Goal: Navigation & Orientation: Find specific page/section

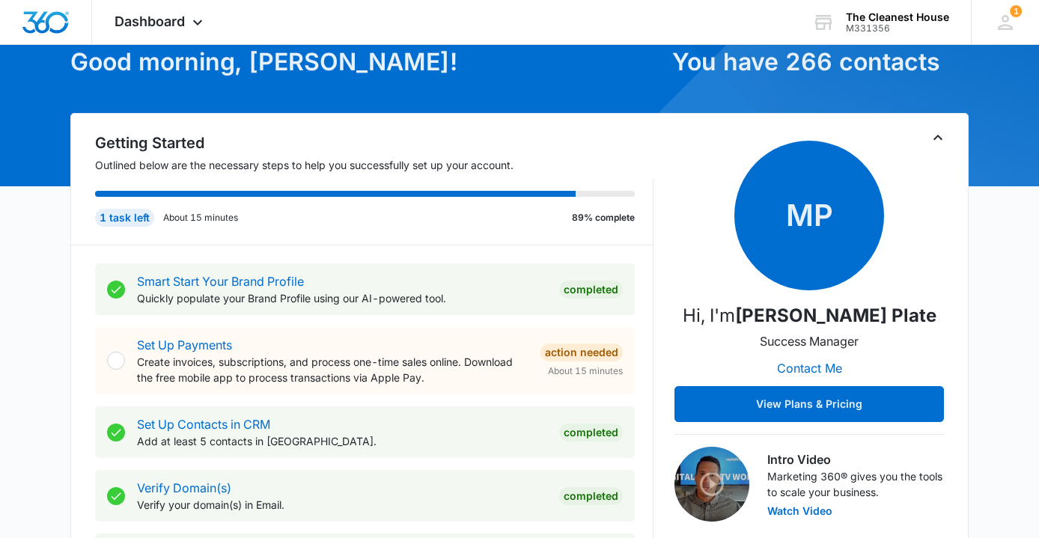
scroll to position [85, 0]
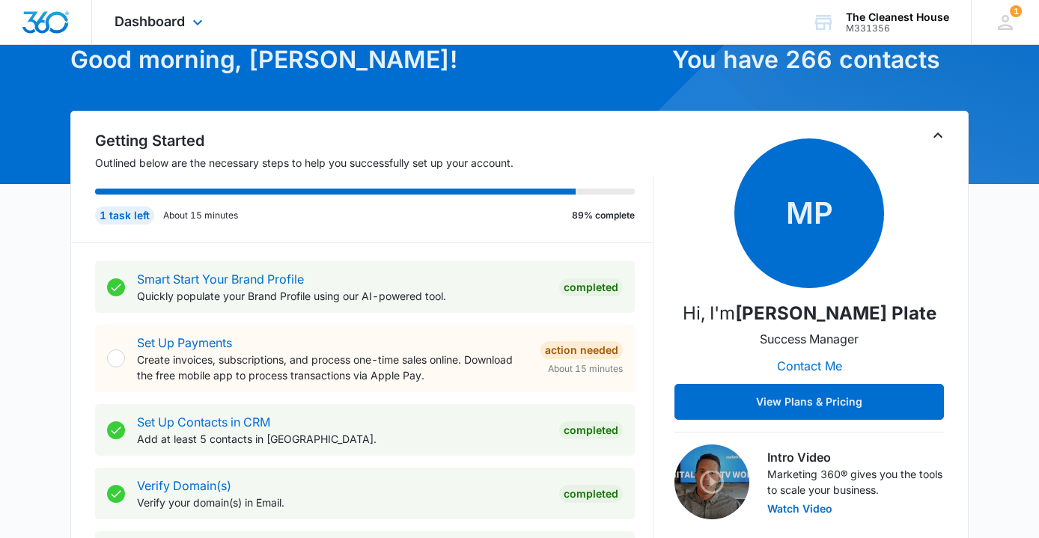
click at [187, 20] on div "Dashboard Apps Reputation Forms CRM Email Social POS Content Ads Intelligence F…" at bounding box center [160, 22] width 137 height 44
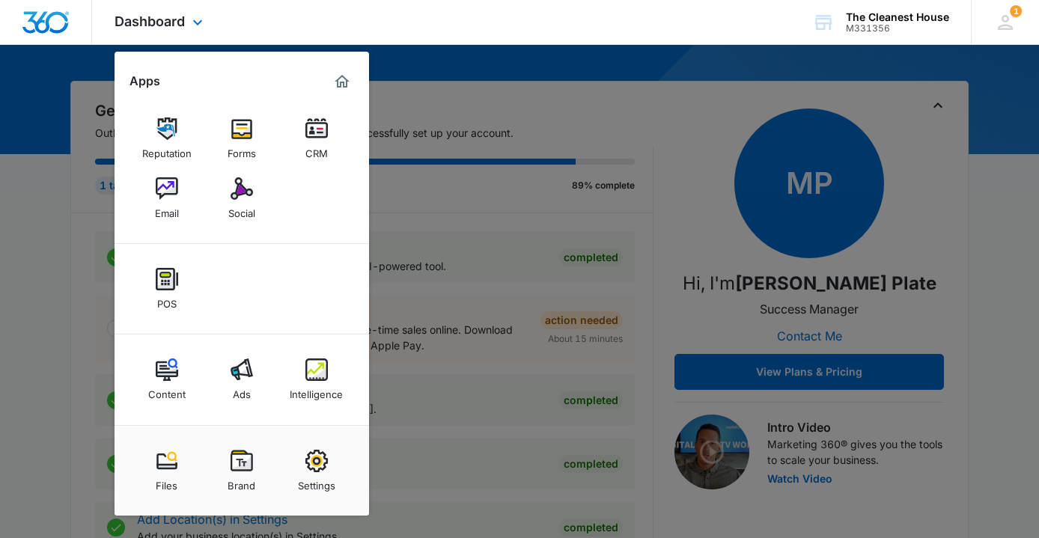
scroll to position [130, 0]
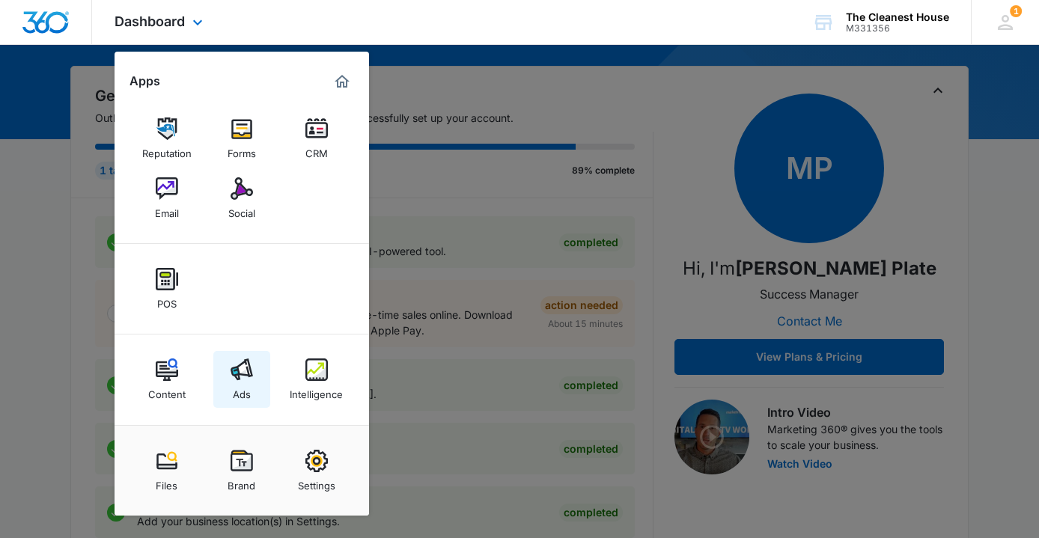
click at [243, 385] on div "Ads" at bounding box center [242, 390] width 18 height 19
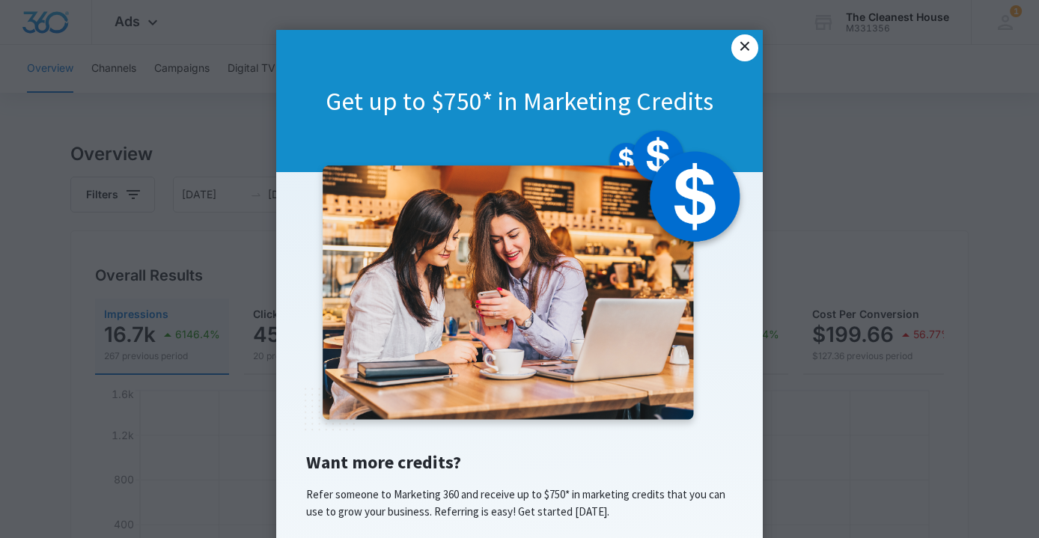
click at [745, 52] on link "×" at bounding box center [744, 47] width 27 height 27
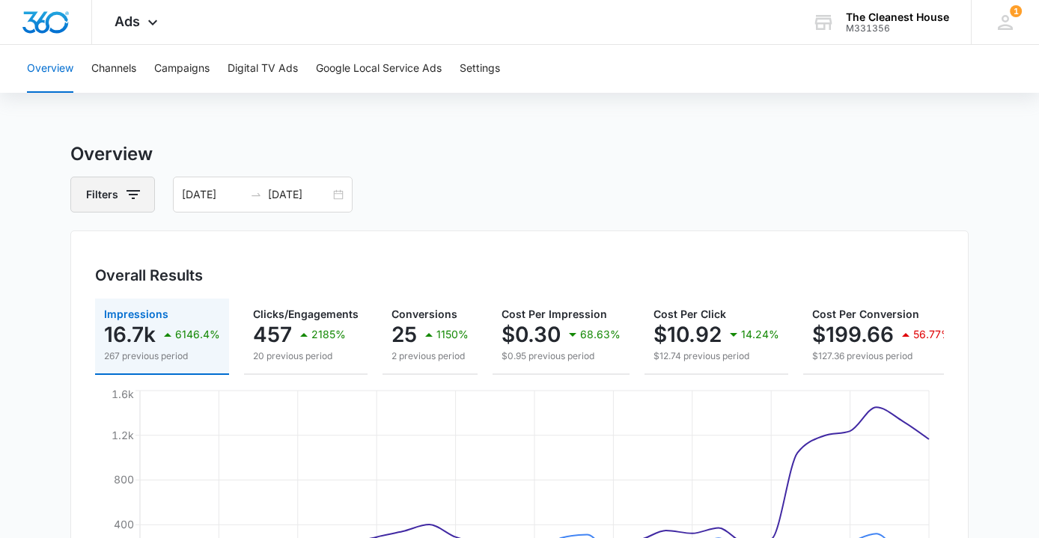
click at [133, 198] on icon "button" at bounding box center [133, 194] width 13 height 9
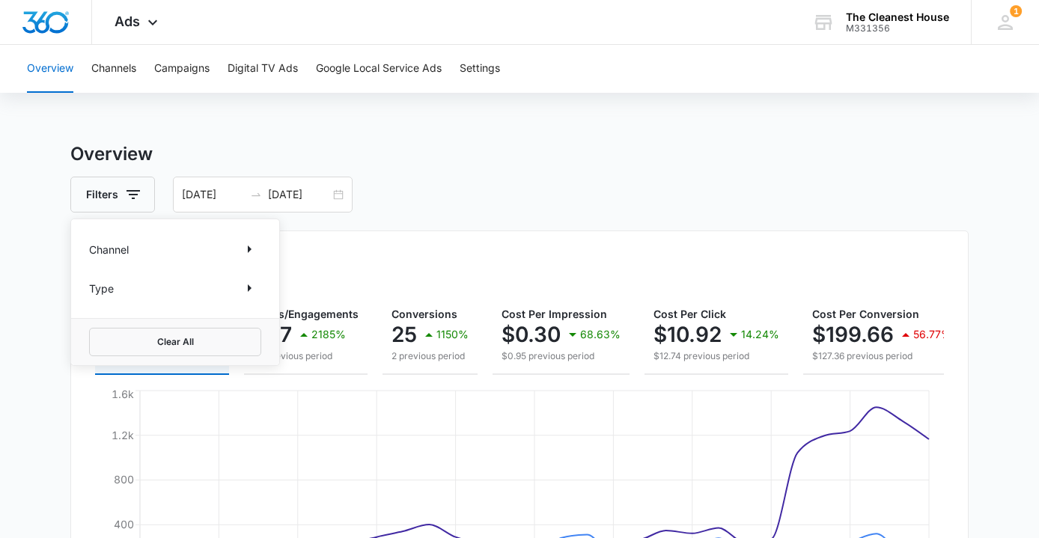
click at [156, 249] on div "Channel" at bounding box center [175, 249] width 172 height 24
click at [250, 251] on icon "Show Channel filters" at bounding box center [250, 249] width 4 height 7
click at [97, 325] on icon at bounding box center [97, 323] width 9 height 7
click at [90, 324] on input "Facebook / Instagram" at bounding box center [89, 323] width 1 height 1
checkbox input "true"
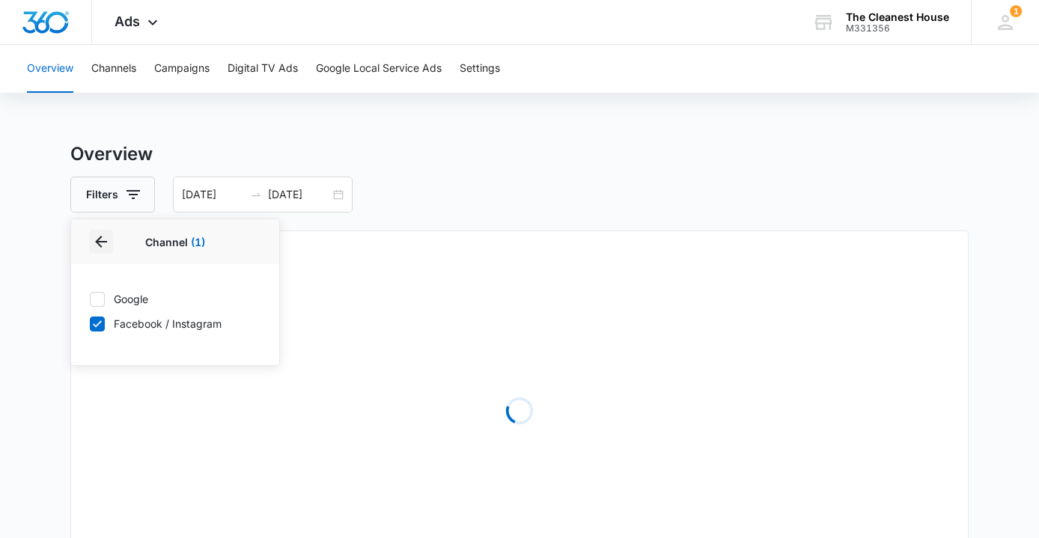
click at [100, 242] on icon "Back" at bounding box center [101, 242] width 12 height 12
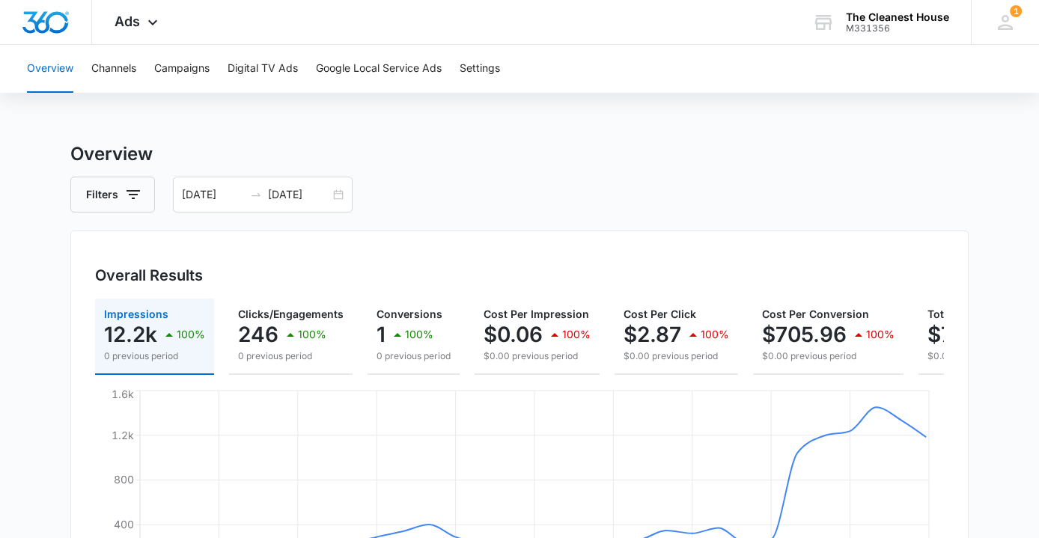
click at [709, 200] on div "Filters [DATE] [DATE]" at bounding box center [519, 195] width 898 height 36
click at [134, 194] on icon "button" at bounding box center [133, 194] width 13 height 9
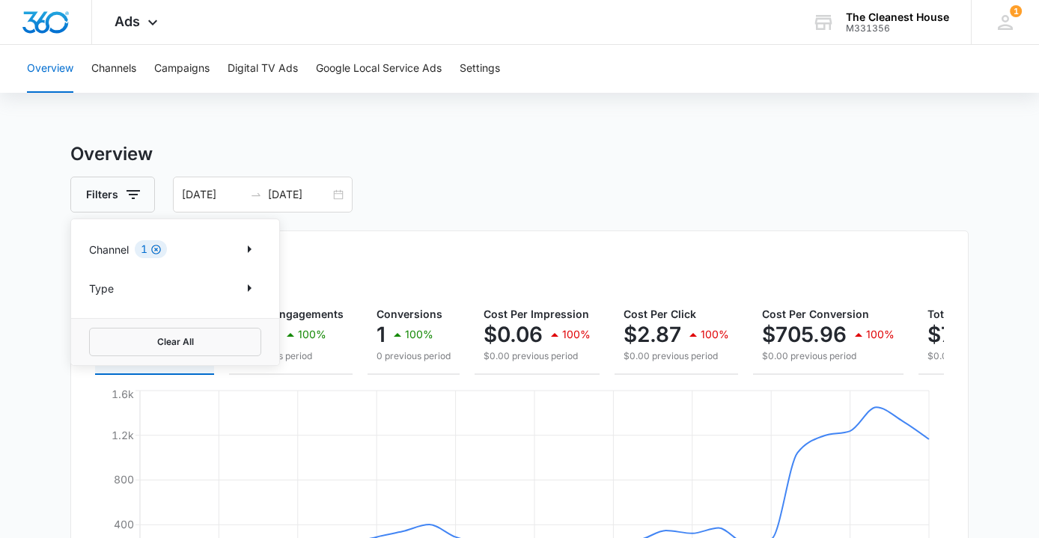
click at [156, 249] on icon "Clear" at bounding box center [156, 250] width 10 height 10
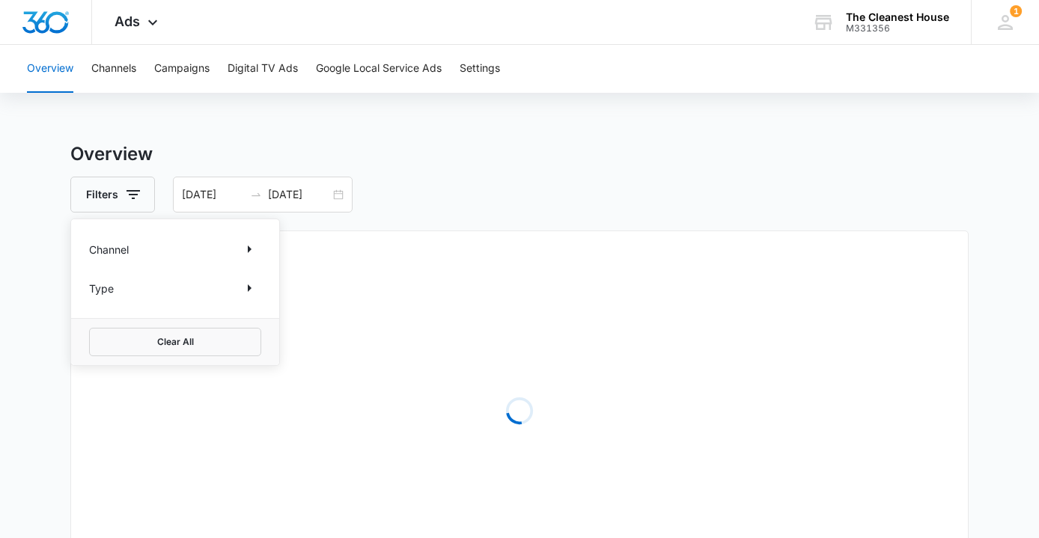
click at [412, 141] on h3 "Overview" at bounding box center [519, 154] width 898 height 27
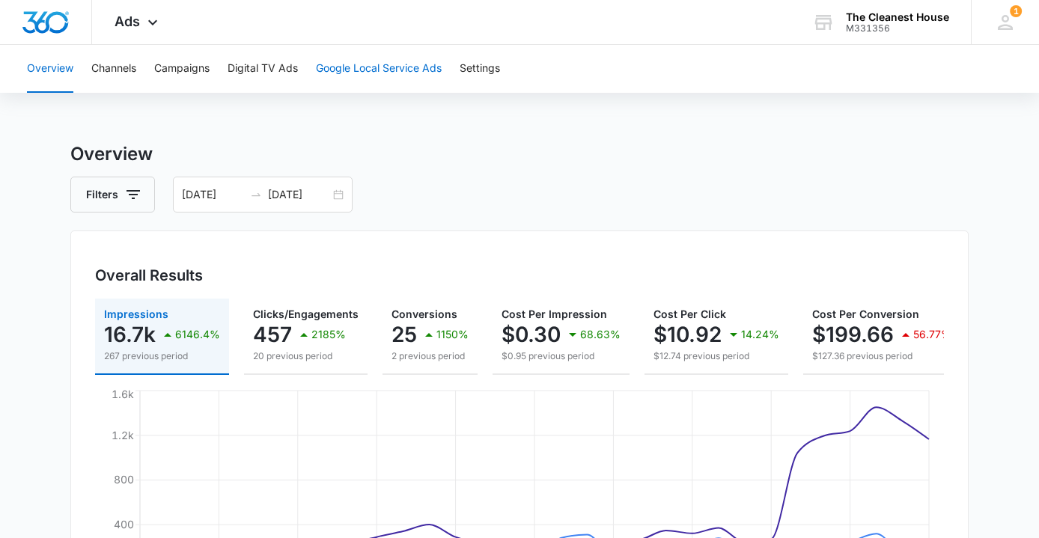
click at [410, 73] on button "Google Local Service Ads" at bounding box center [379, 69] width 126 height 48
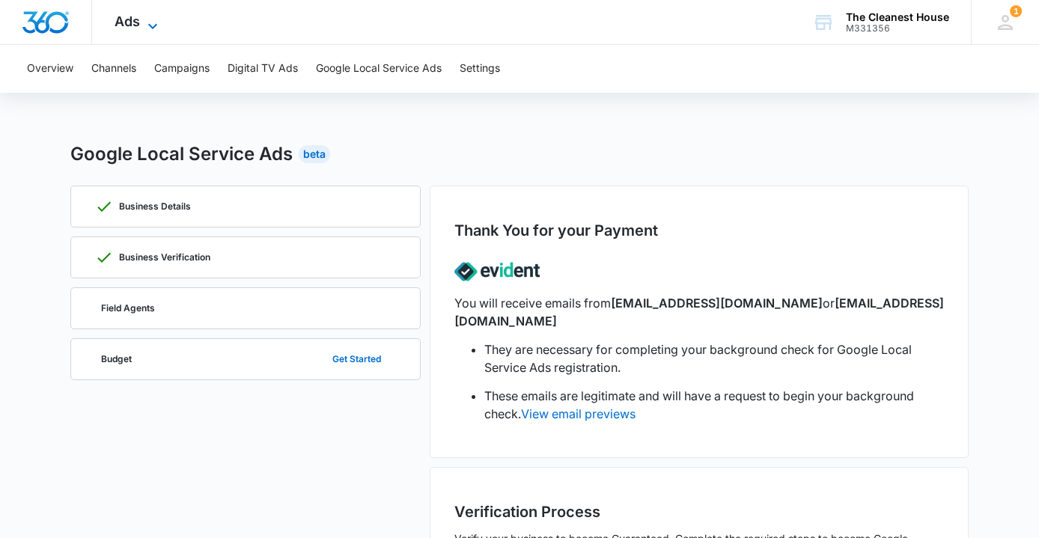
click at [144, 22] on icon at bounding box center [153, 26] width 18 height 18
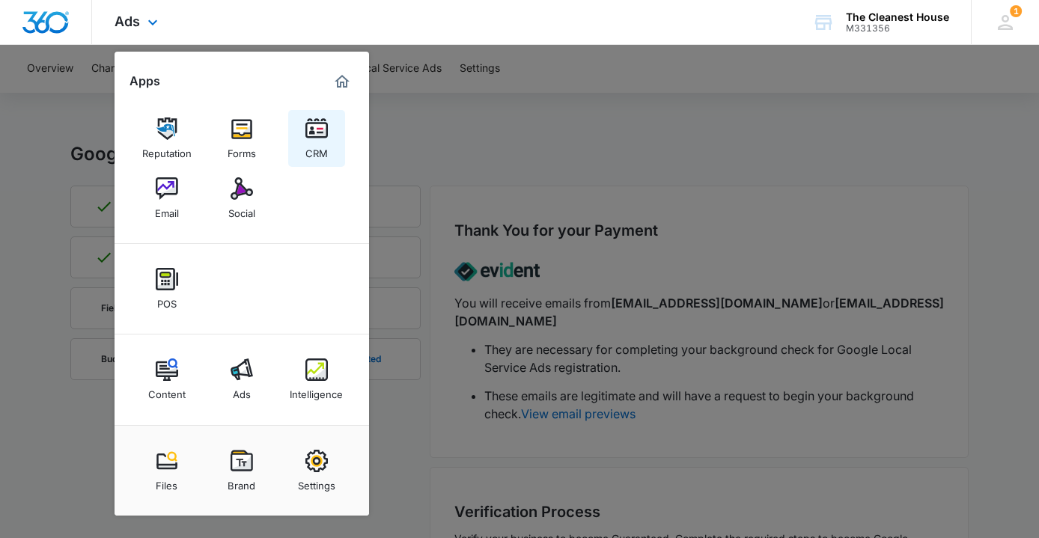
click at [314, 139] on img at bounding box center [316, 129] width 22 height 22
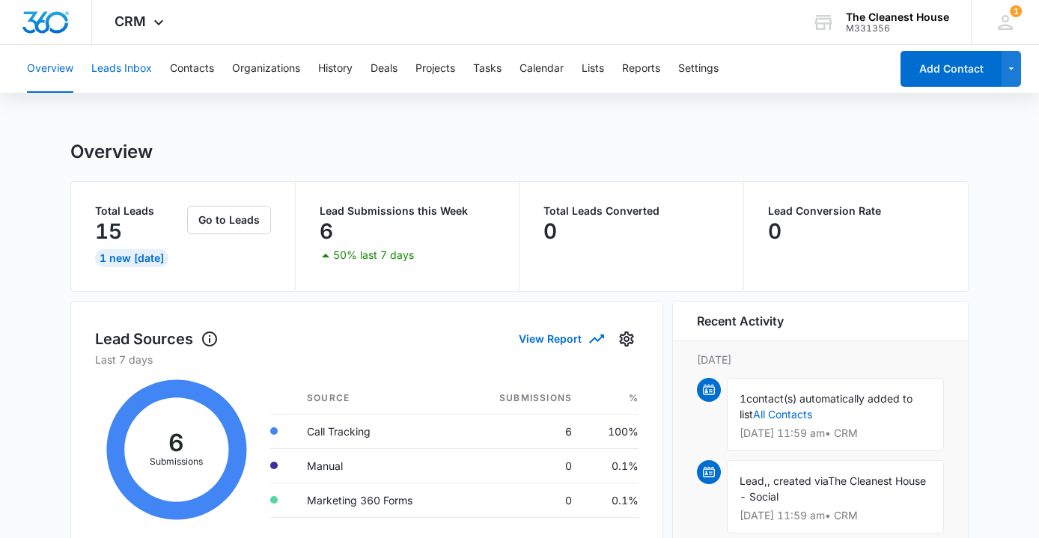
click at [118, 75] on button "Leads Inbox" at bounding box center [121, 69] width 61 height 48
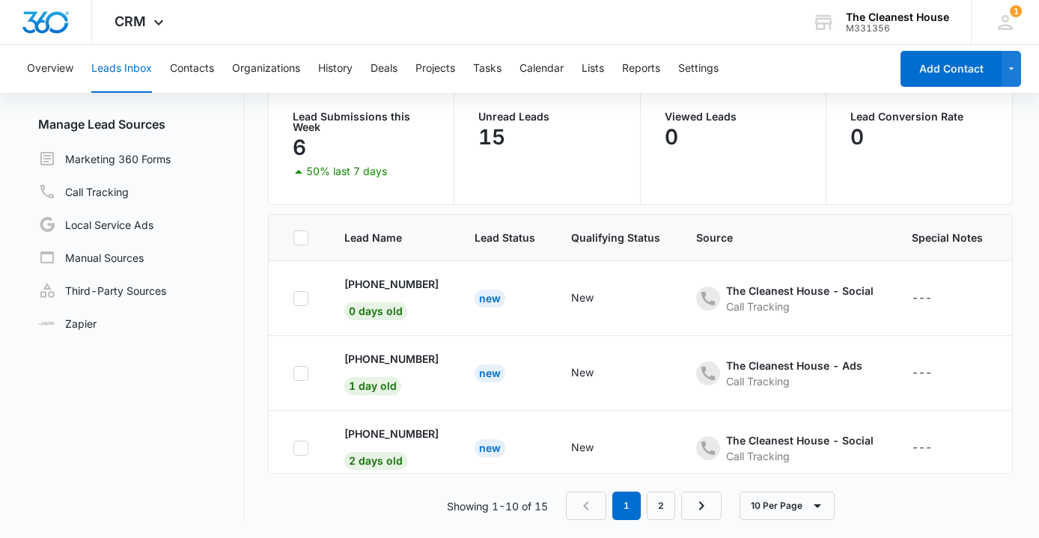
scroll to position [15, 0]
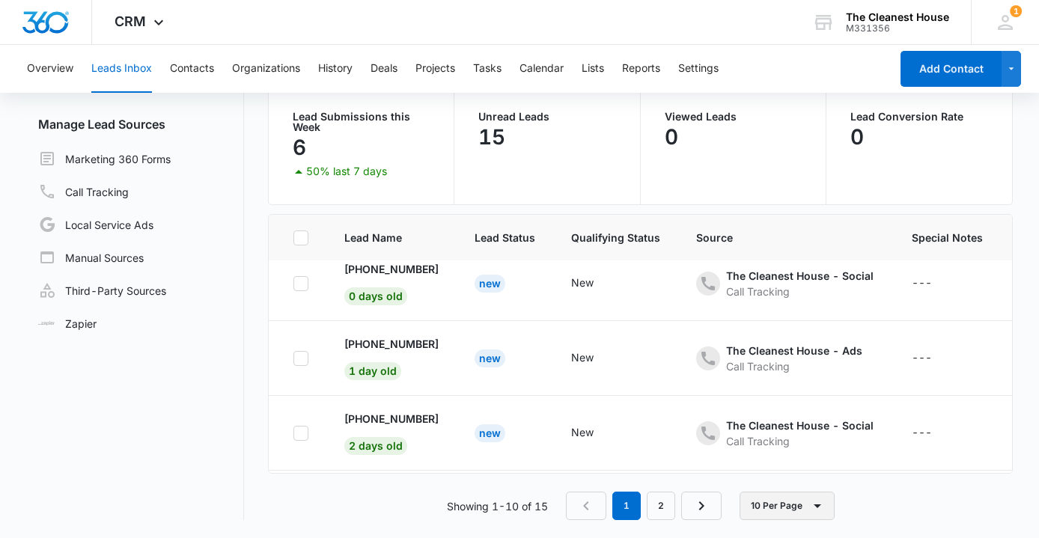
click at [795, 508] on button "10 Per Page" at bounding box center [787, 506] width 95 height 28
click at [791, 442] on div "20 Per Page" at bounding box center [789, 439] width 61 height 10
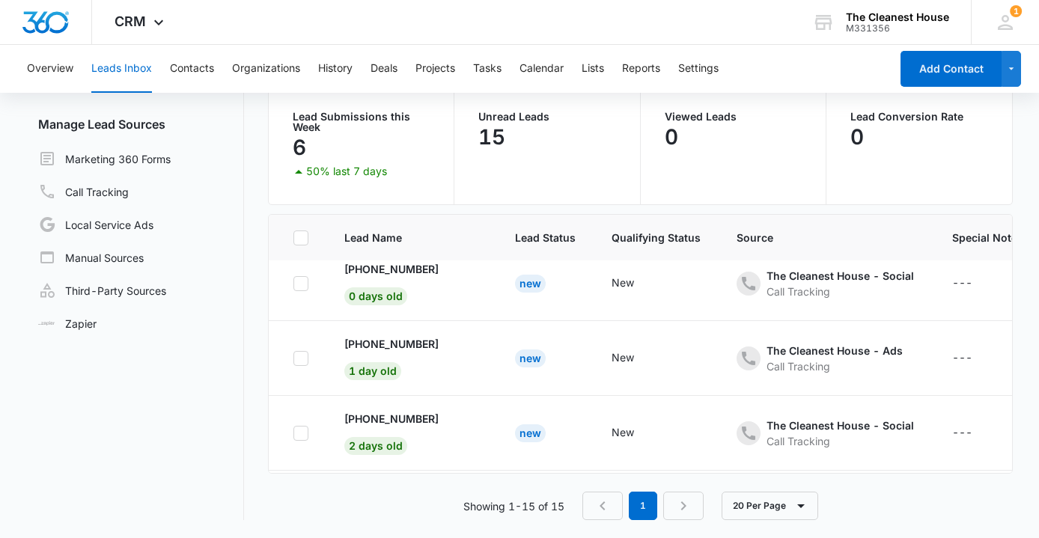
scroll to position [0, 0]
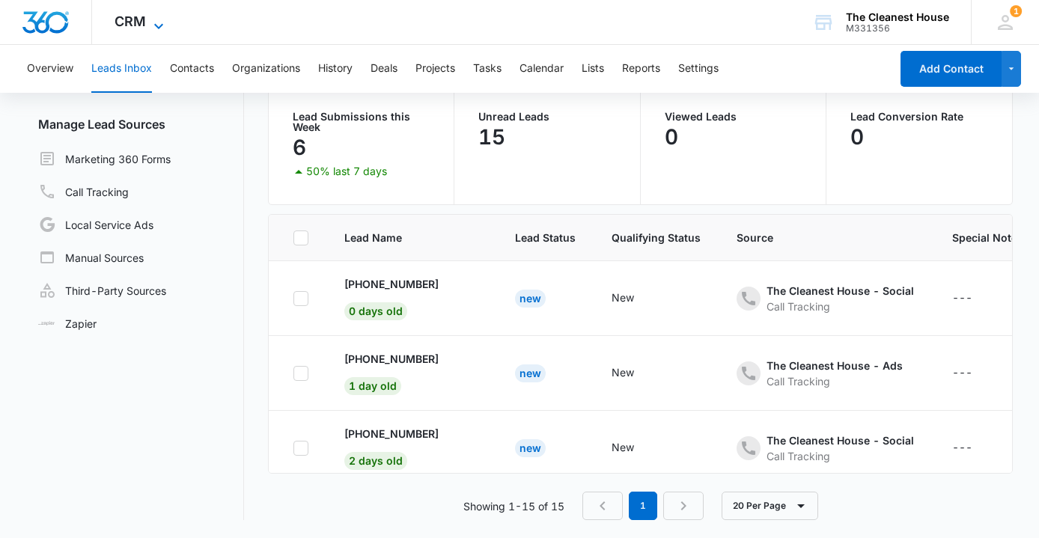
click at [146, 22] on div "CRM Apps Reputation Forms CRM Email Social POS Content Ads Intelligence Files B…" at bounding box center [141, 22] width 98 height 44
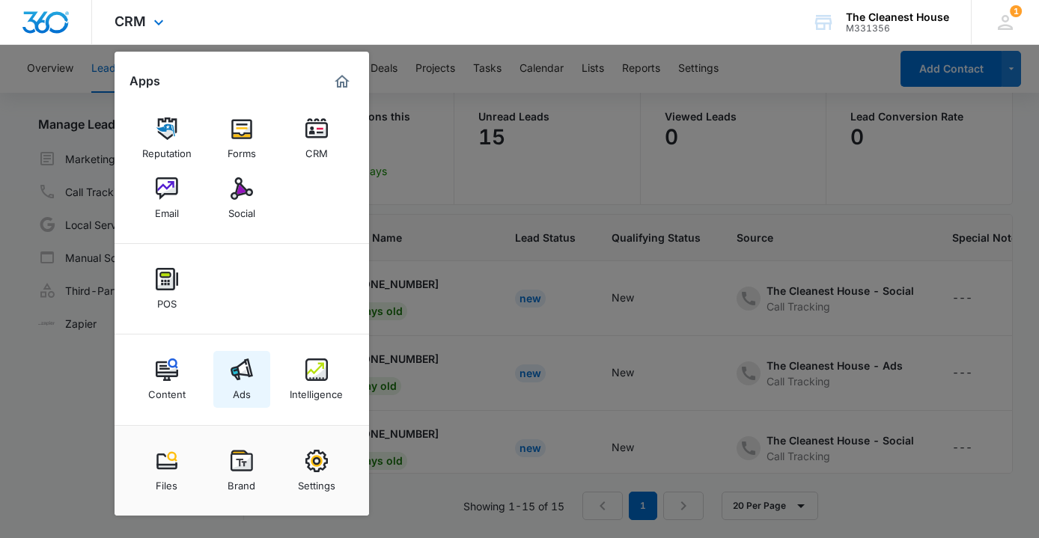
click at [244, 380] on img at bounding box center [242, 370] width 22 height 22
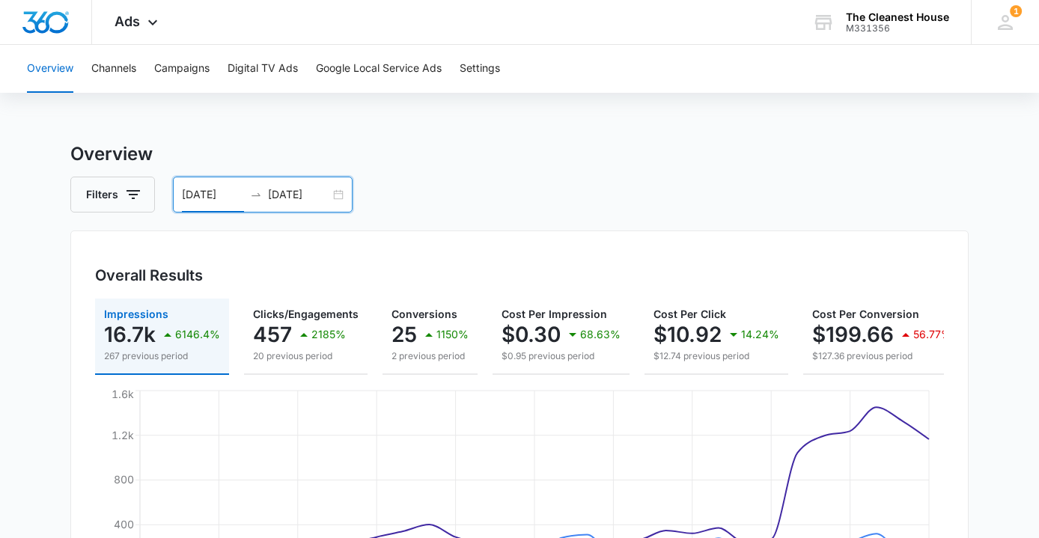
click at [222, 193] on input "[DATE]" at bounding box center [213, 194] width 62 height 16
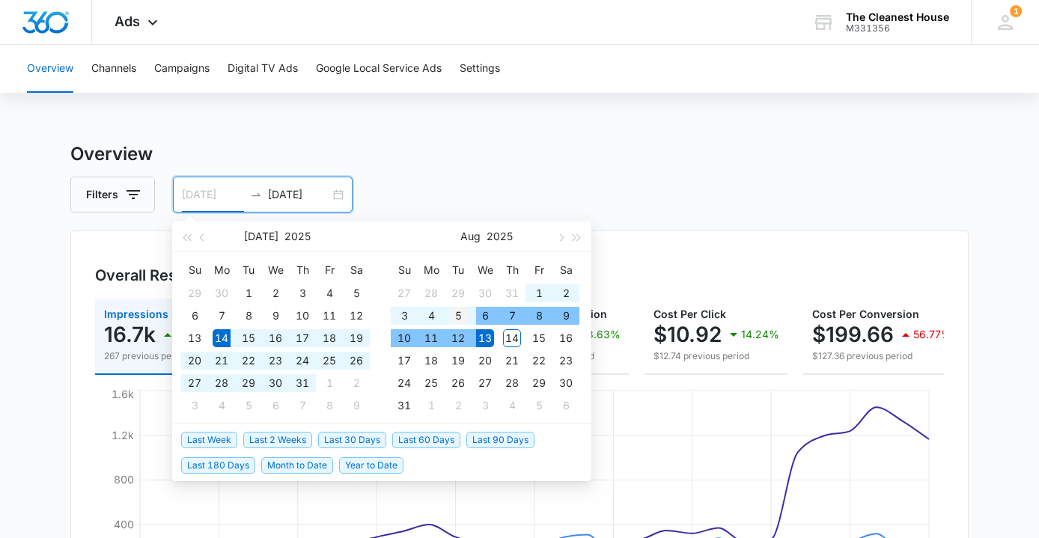
type input "[DATE]"
click at [467, 317] on div "5" at bounding box center [458, 316] width 18 height 18
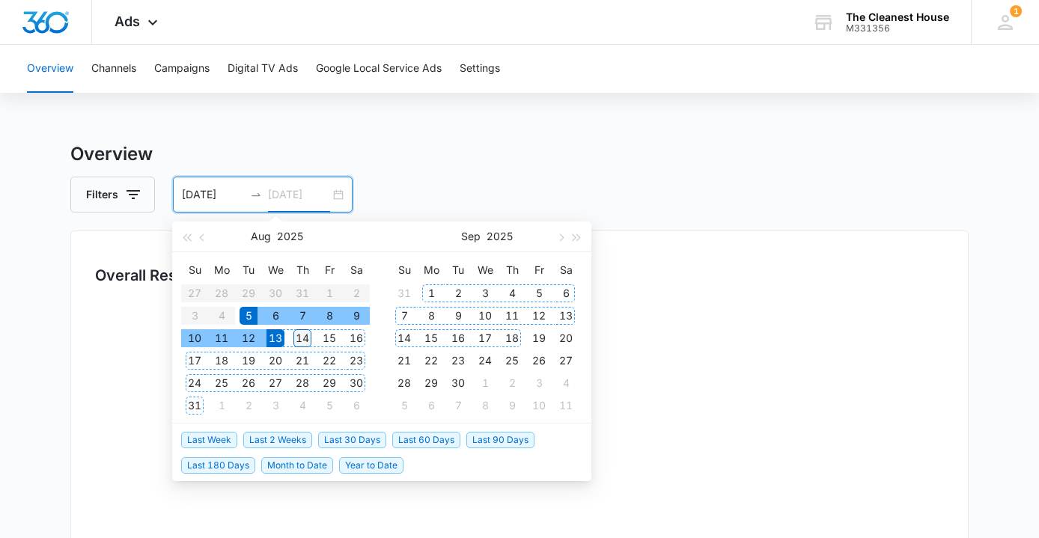
type input "[DATE]"
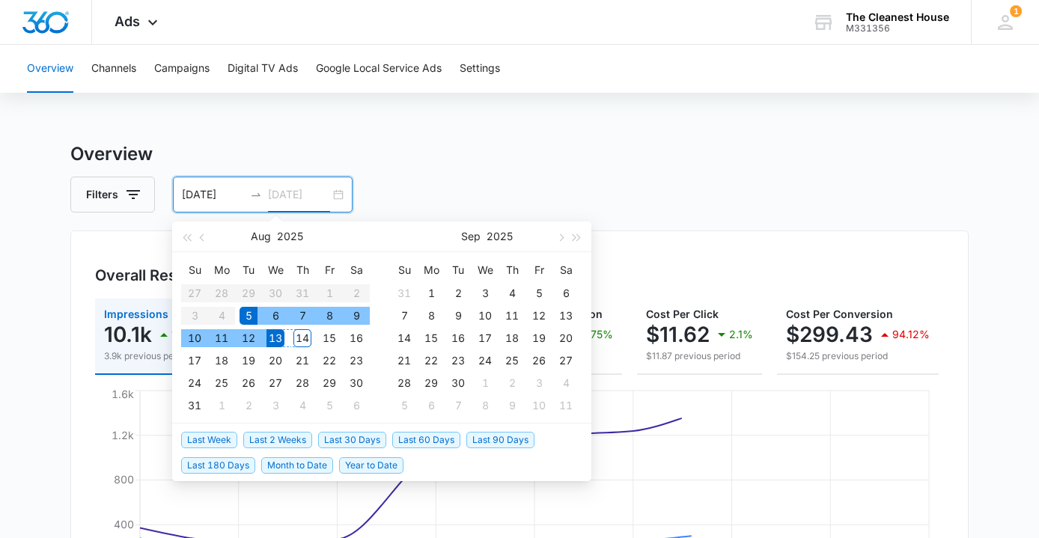
click at [301, 339] on div "14" at bounding box center [302, 338] width 18 height 18
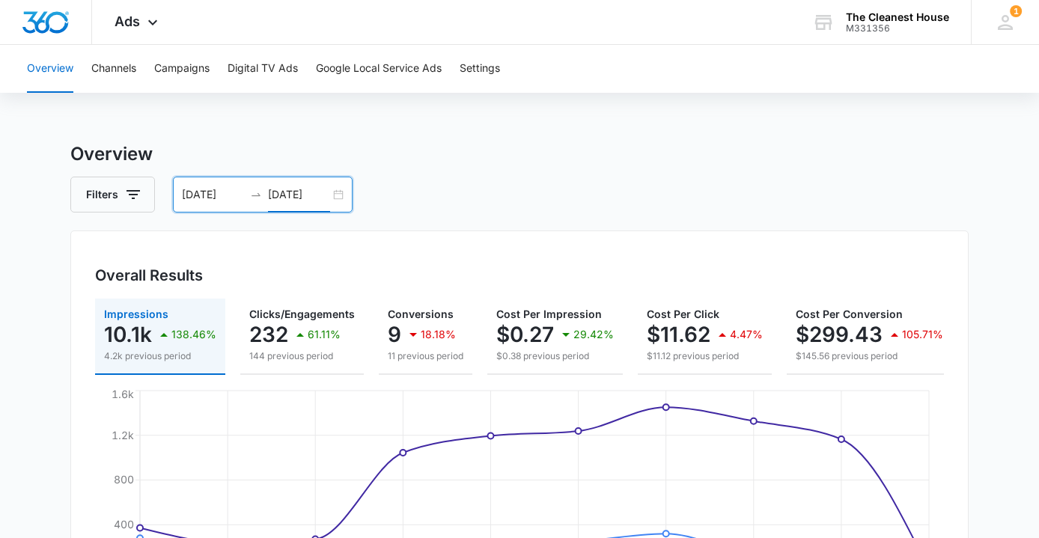
scroll to position [45, 0]
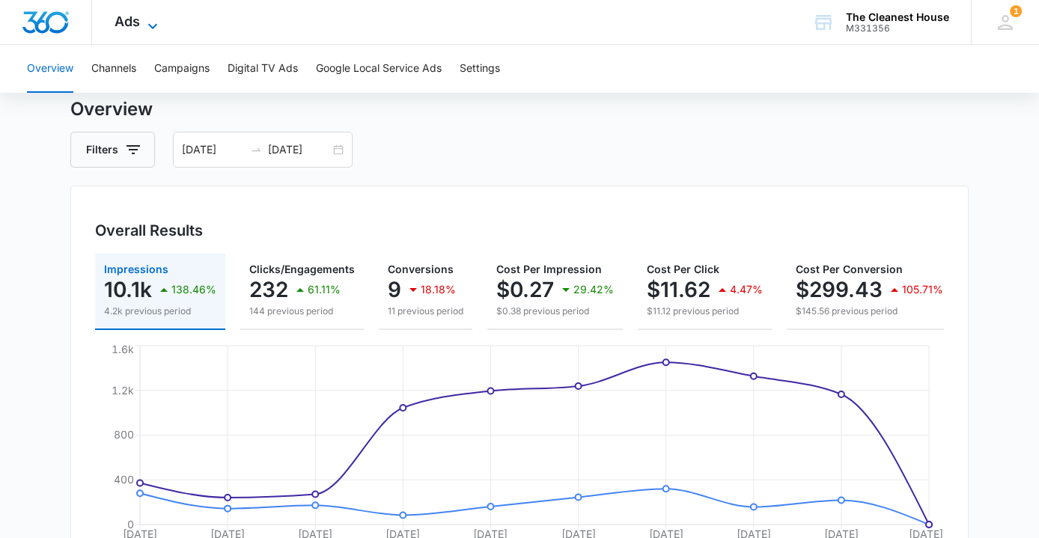
click at [156, 17] on icon at bounding box center [153, 26] width 18 height 18
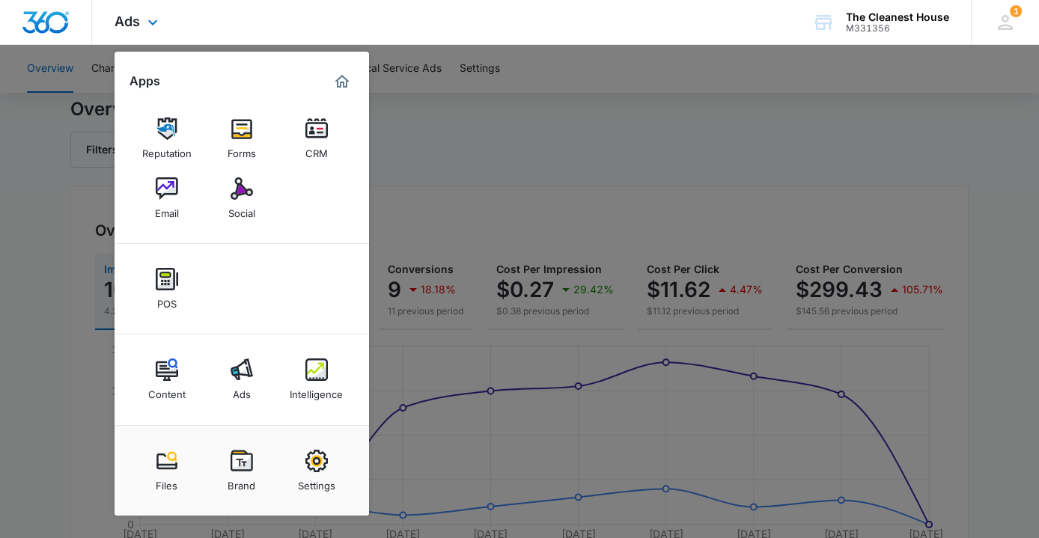
scroll to position [0, 0]
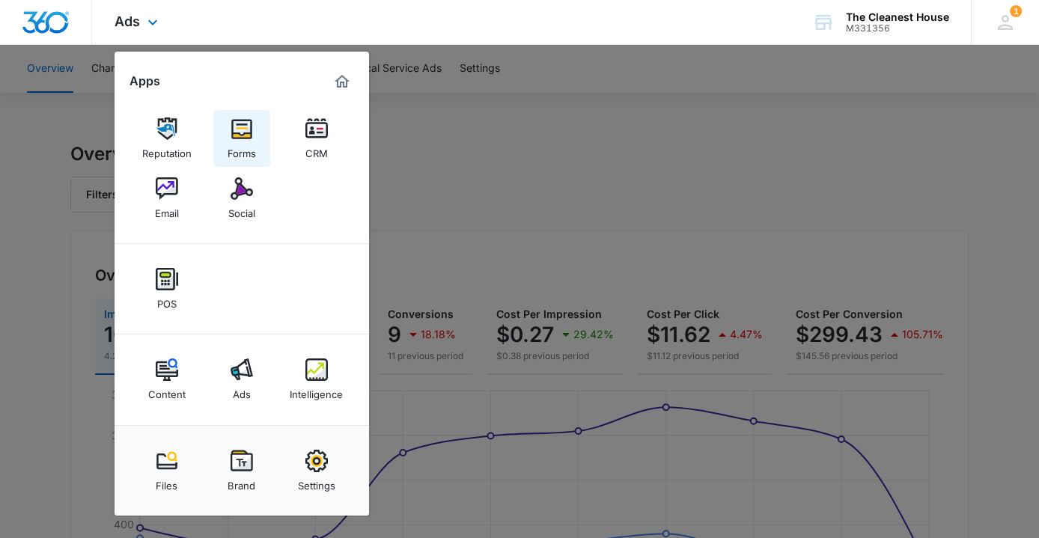
click at [244, 138] on img at bounding box center [242, 129] width 22 height 22
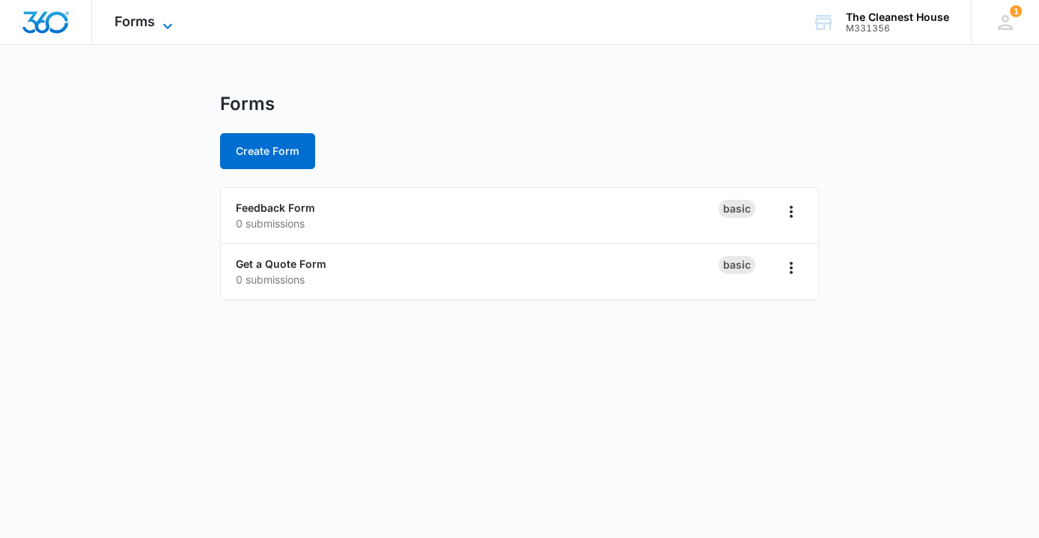
click at [167, 25] on icon at bounding box center [168, 26] width 18 height 18
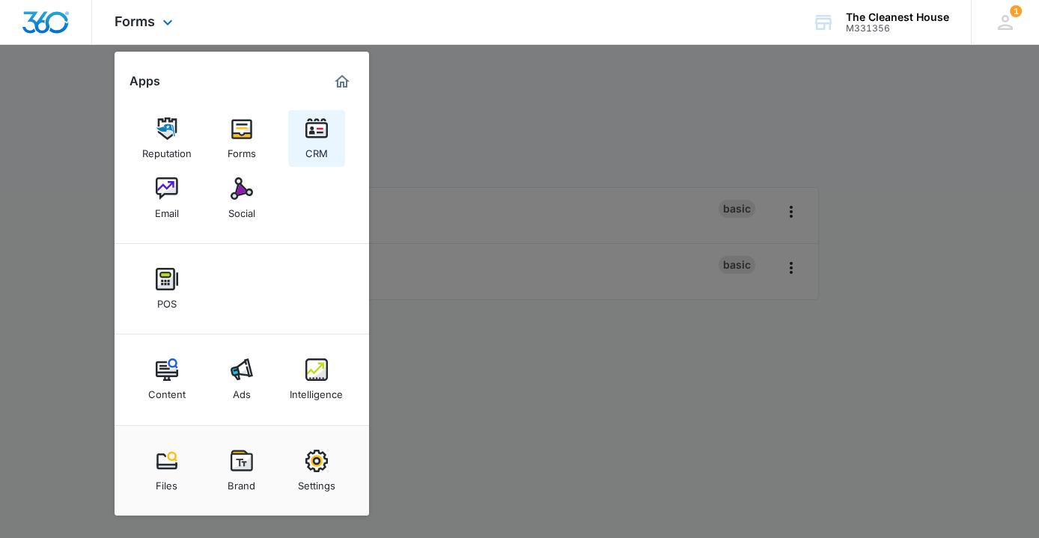
click at [315, 144] on div "CRM" at bounding box center [316, 149] width 22 height 19
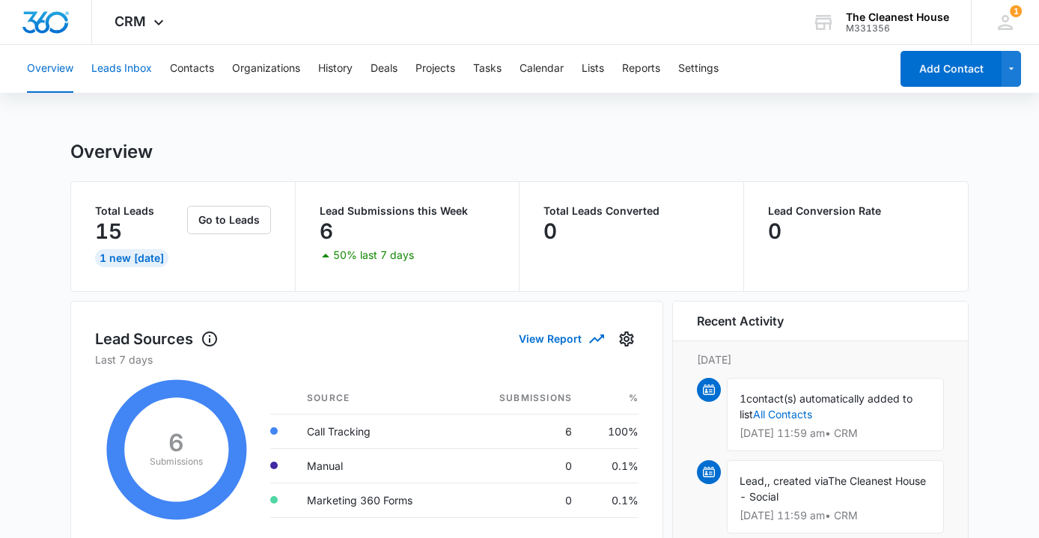
click at [103, 67] on button "Leads Inbox" at bounding box center [121, 69] width 61 height 48
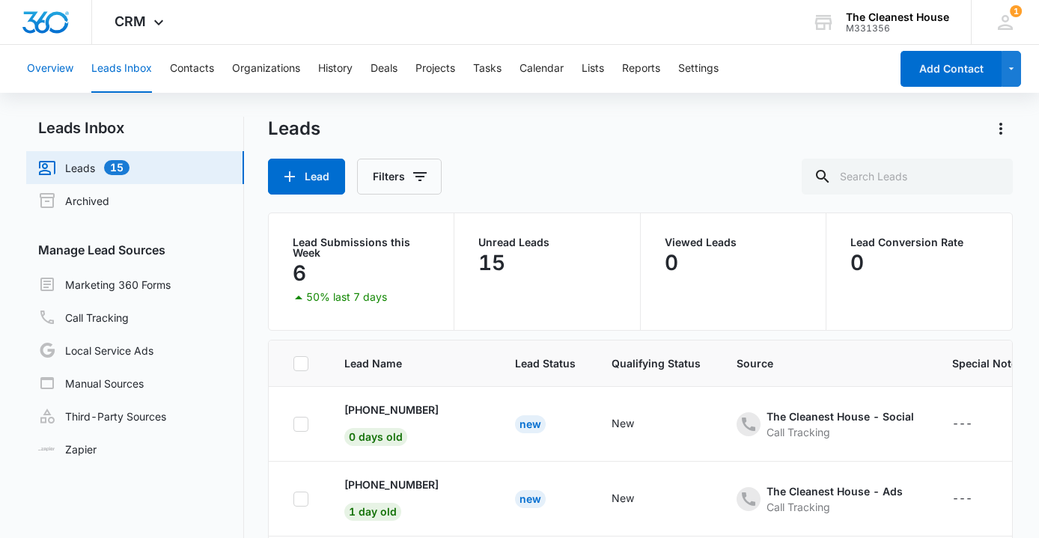
click at [66, 71] on button "Overview" at bounding box center [50, 69] width 46 height 48
